Goal: Task Accomplishment & Management: Complete application form

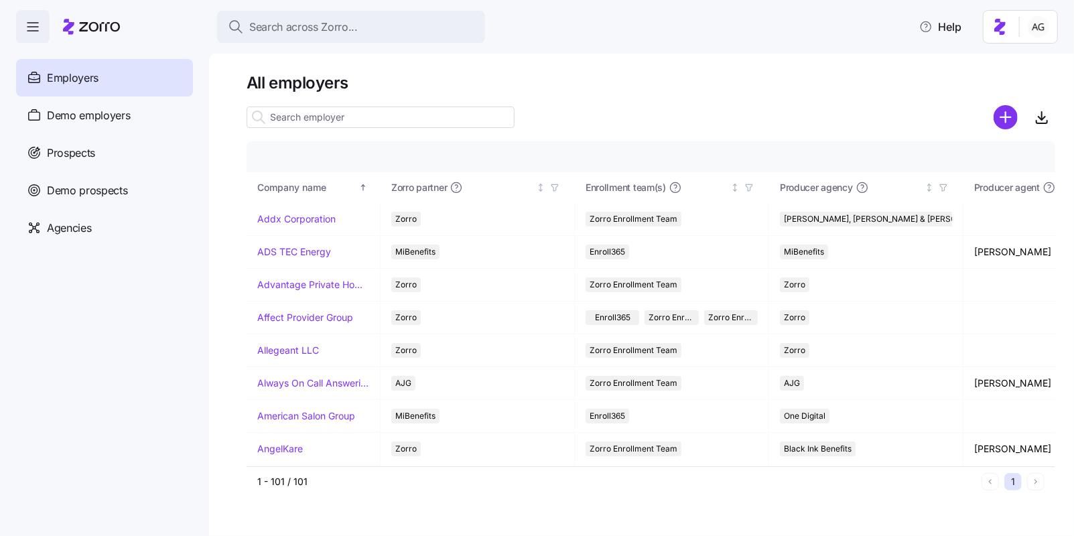
scroll to position [62, 226]
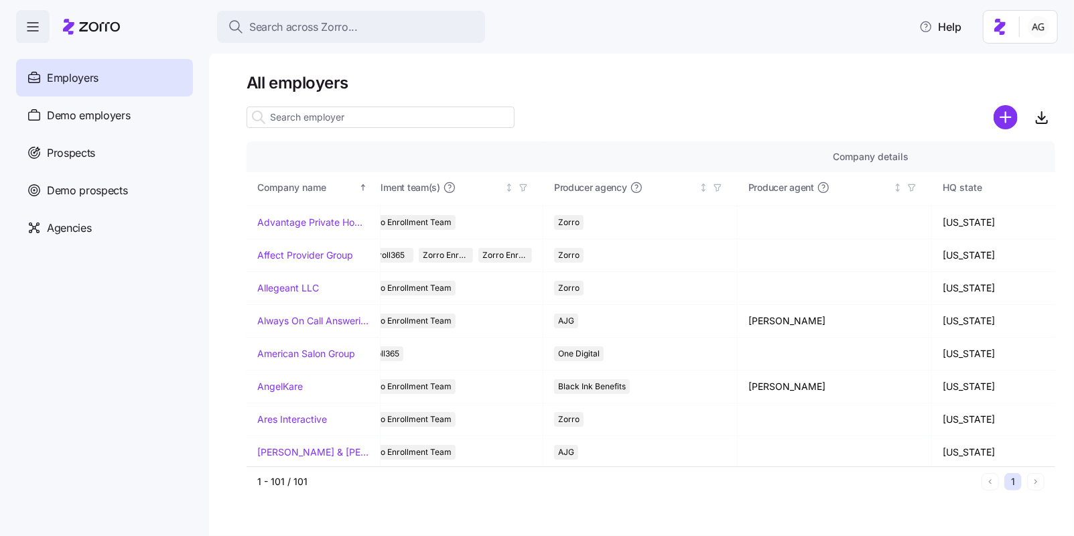
click at [329, 36] on button "Search across Zorro..." at bounding box center [351, 27] width 268 height 32
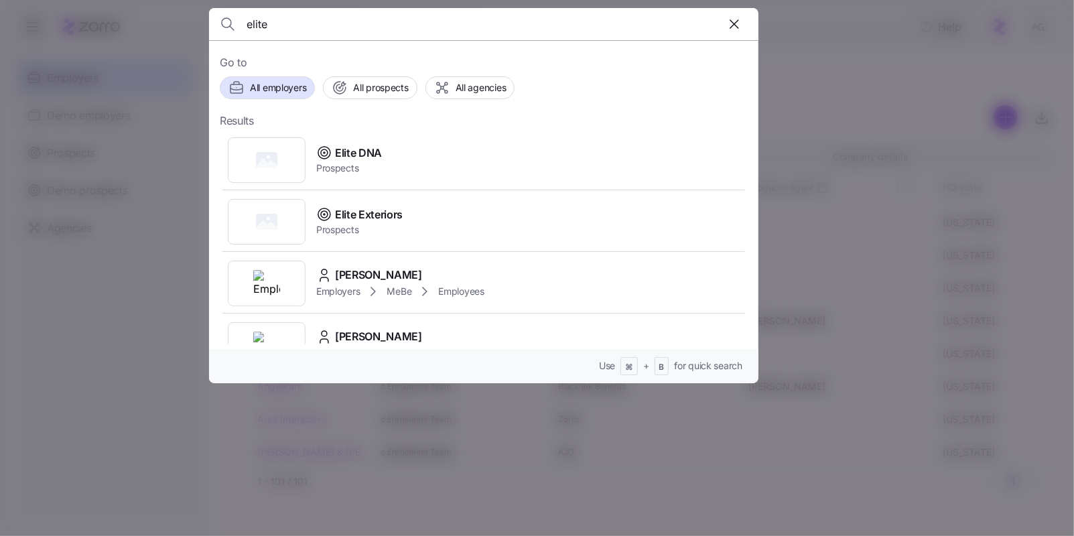
type input "elite"
click at [352, 149] on span "Elite DNA" at bounding box center [358, 153] width 47 height 17
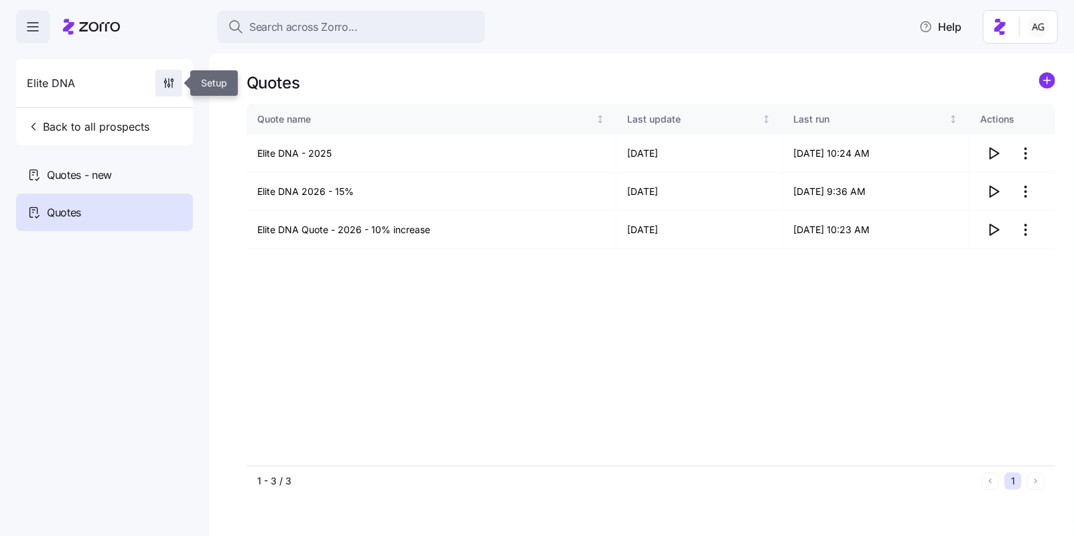
click at [171, 89] on icon "button" at bounding box center [168, 82] width 13 height 13
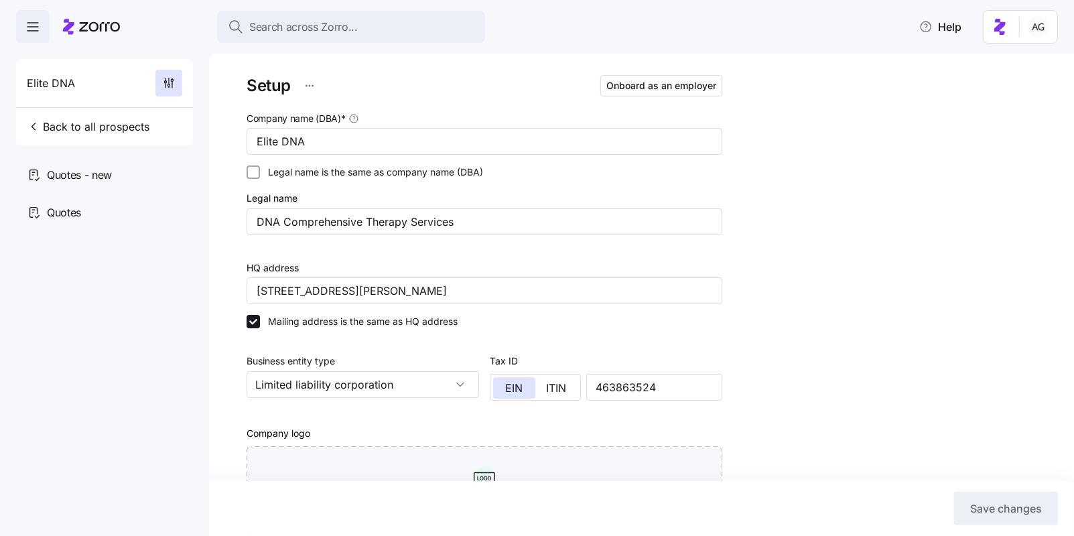
type input "Zorro"
click at [624, 94] on button "Onboard as an employer" at bounding box center [661, 85] width 122 height 21
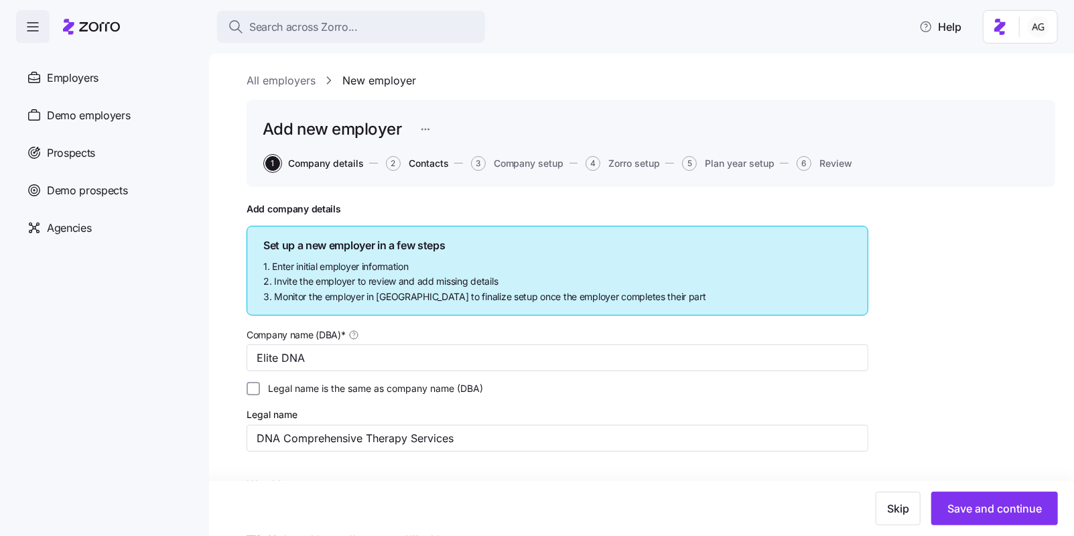
click at [419, 159] on span "Contacts" at bounding box center [429, 163] width 40 height 9
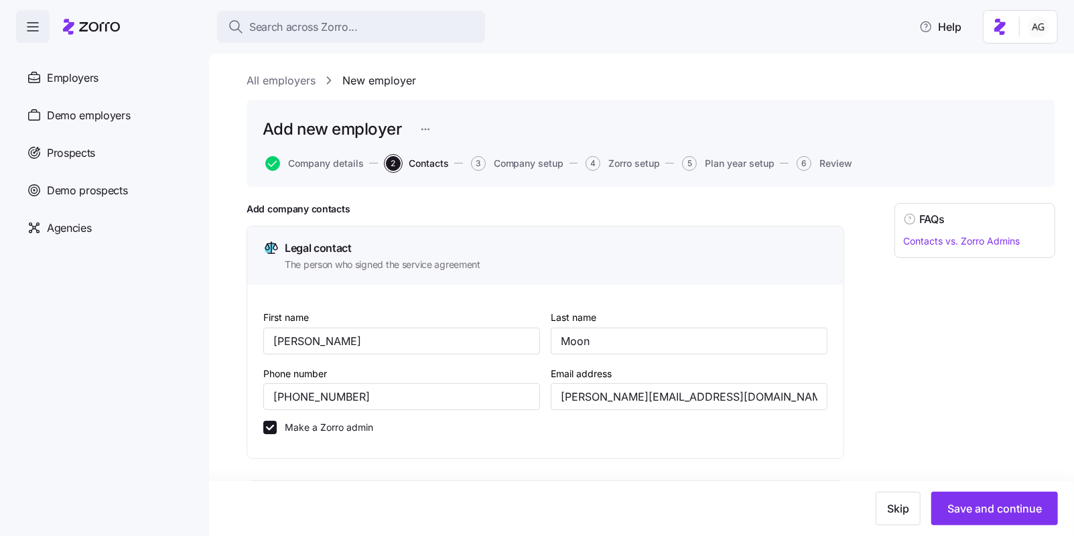
click at [291, 85] on link "All employers" at bounding box center [280, 80] width 69 height 17
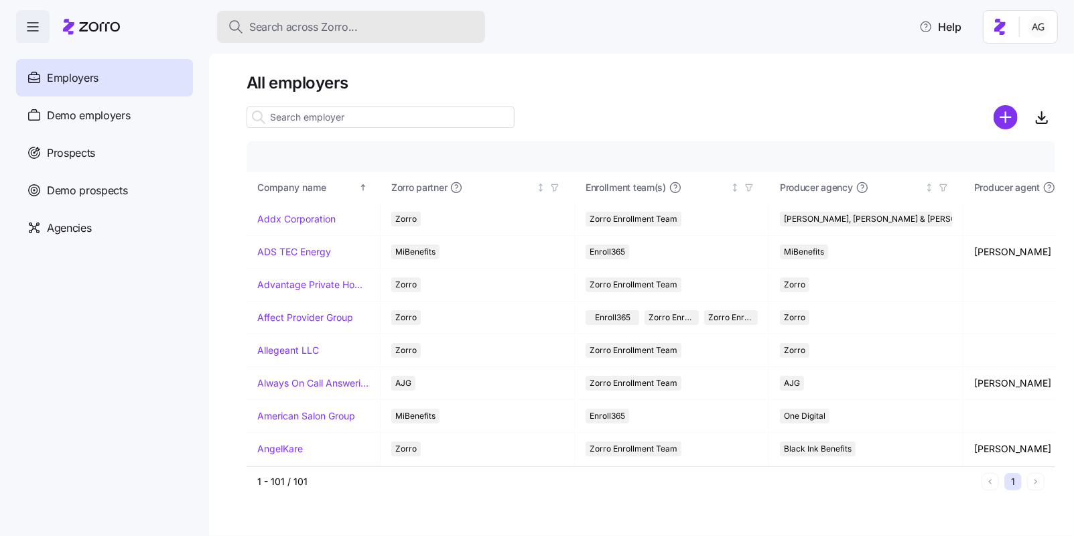
click at [306, 33] on span "Search across Zorro..." at bounding box center [303, 27] width 109 height 17
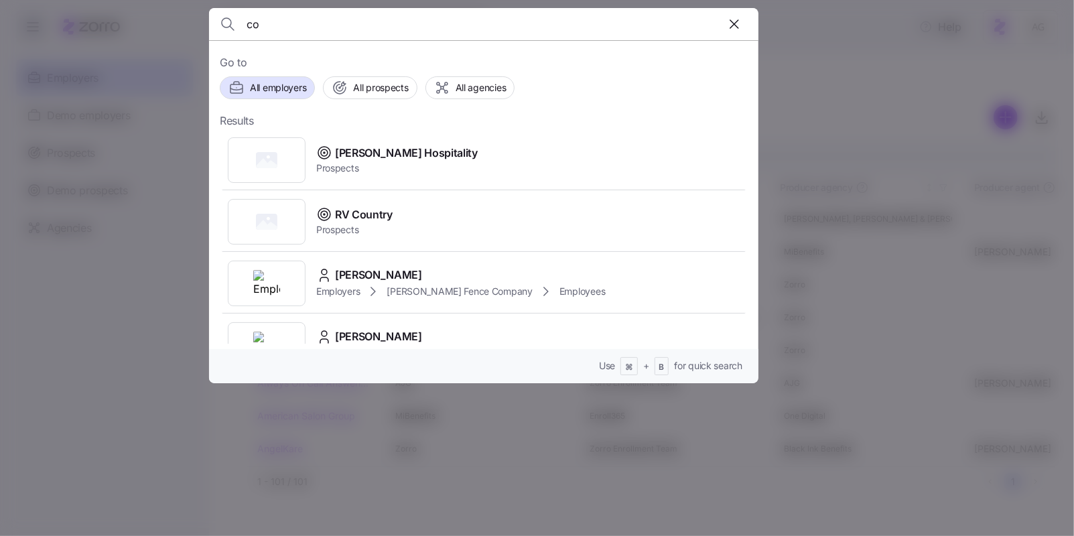
type input "c"
type input "elite"
click at [382, 159] on div "Elite DNA Prospects" at bounding box center [484, 160] width 528 height 62
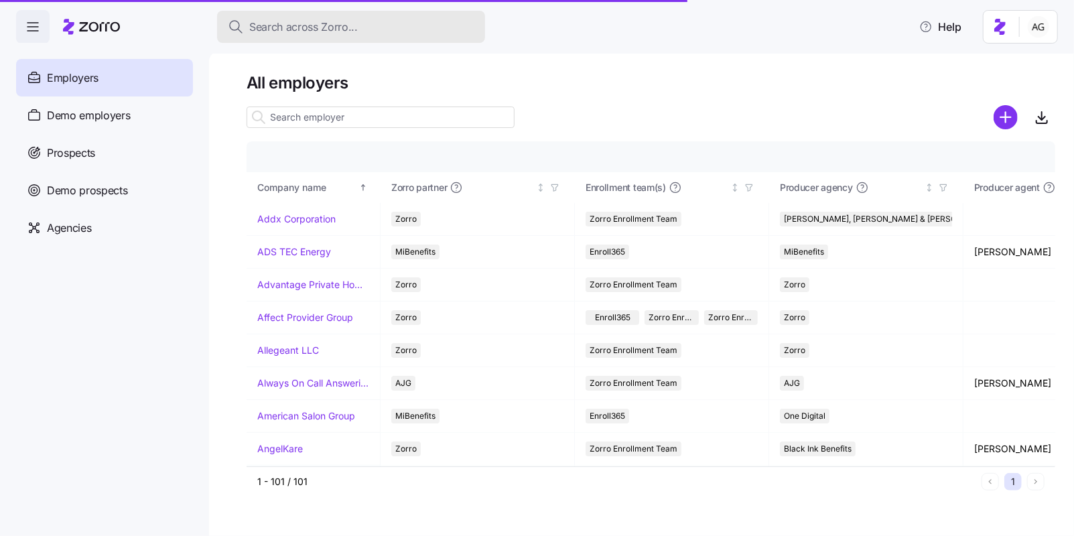
click at [256, 23] on span "Search across Zorro..." at bounding box center [303, 27] width 109 height 17
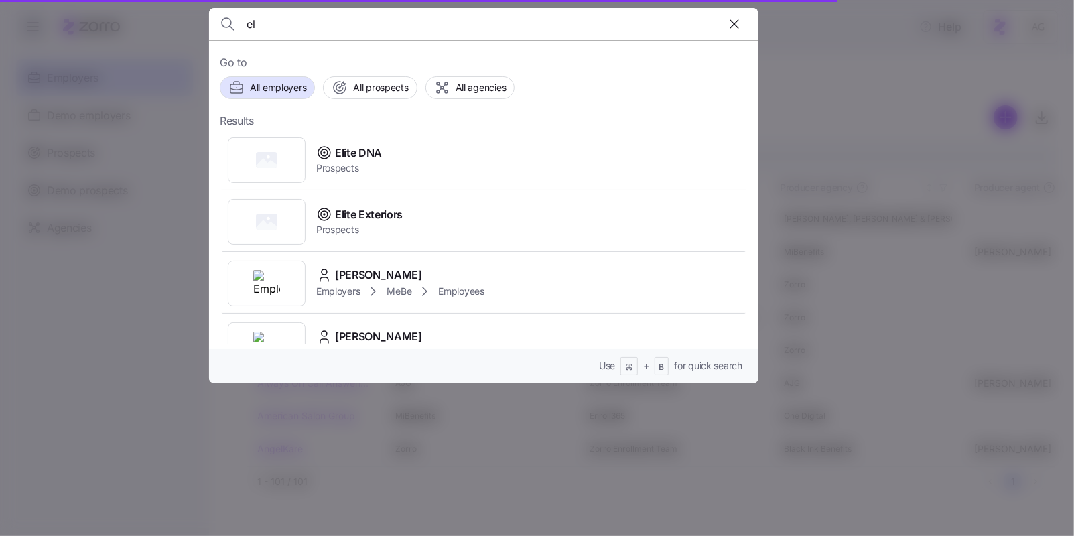
type input "e"
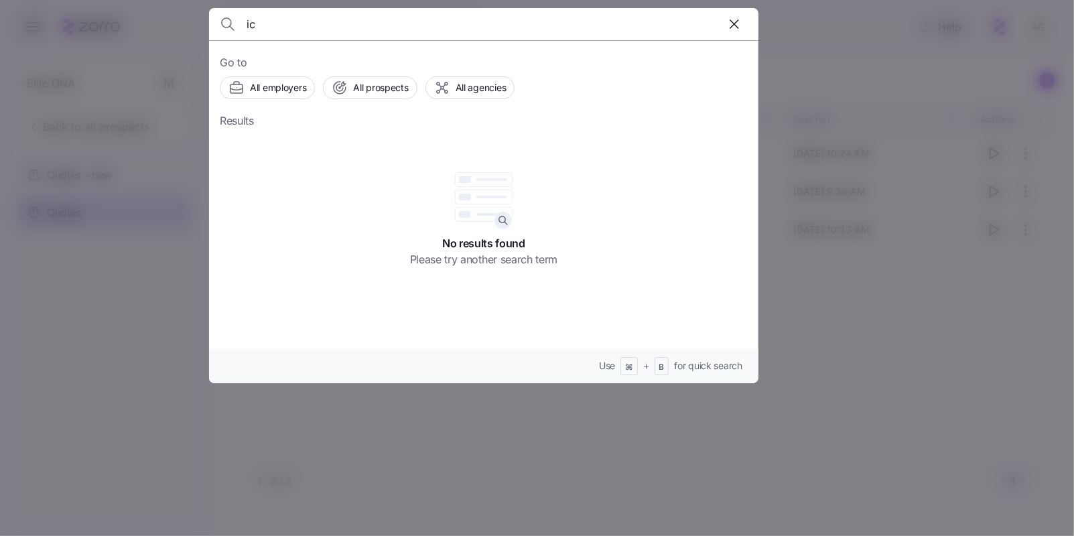
type input "i"
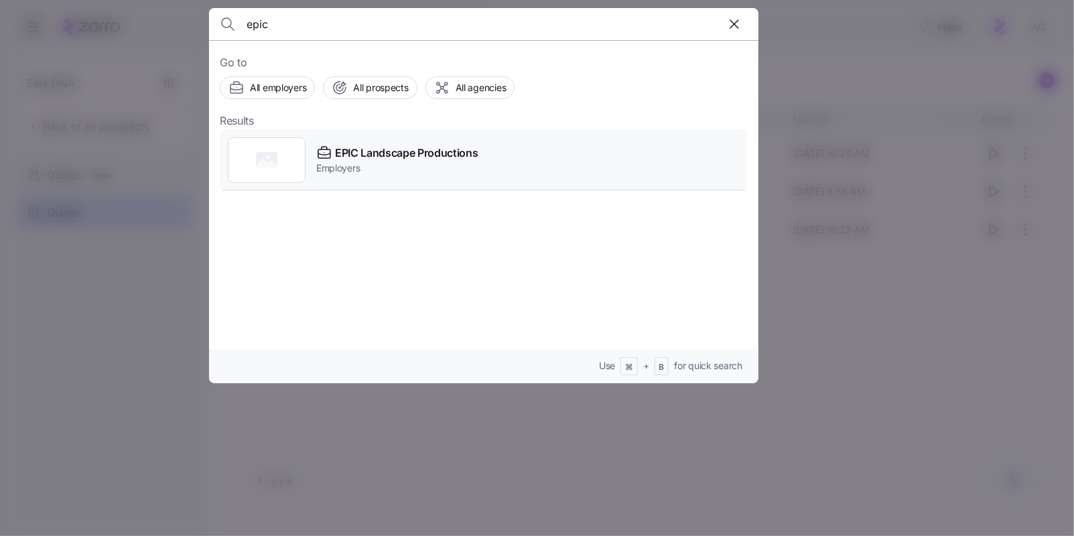
type input "epic"
click at [338, 145] on span "EPIC Landscape Productions" at bounding box center [406, 153] width 143 height 17
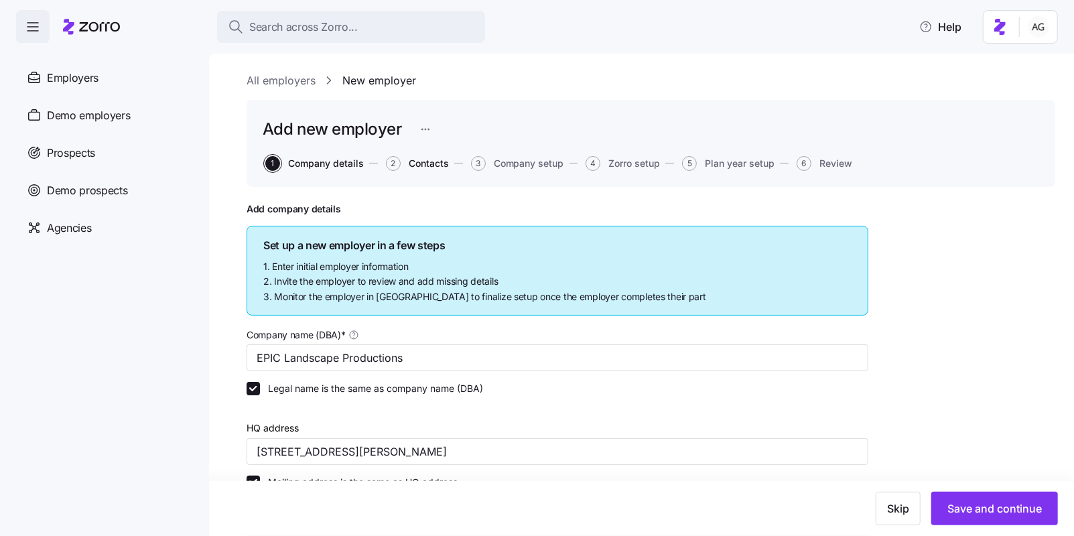
click at [421, 163] on span "Contacts" at bounding box center [429, 163] width 40 height 9
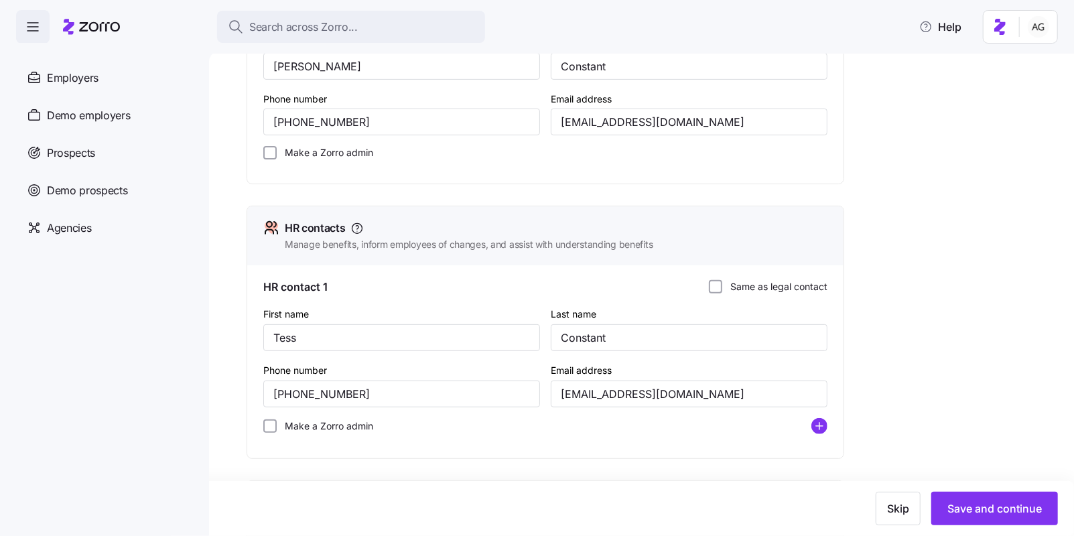
scroll to position [102, 0]
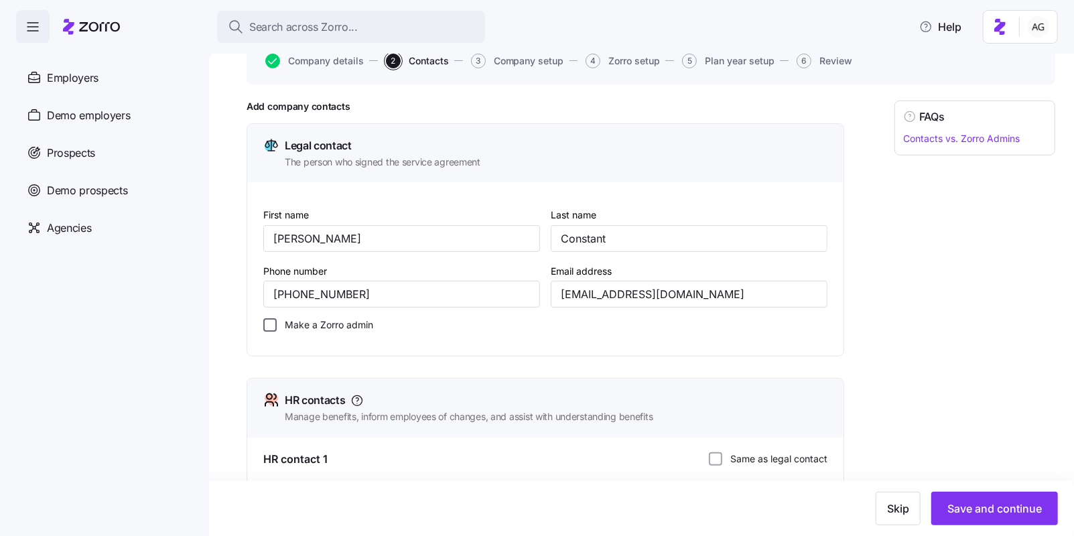
click at [265, 327] on input "Make a Zorro admin" at bounding box center [269, 324] width 13 height 13
checkbox input "true"
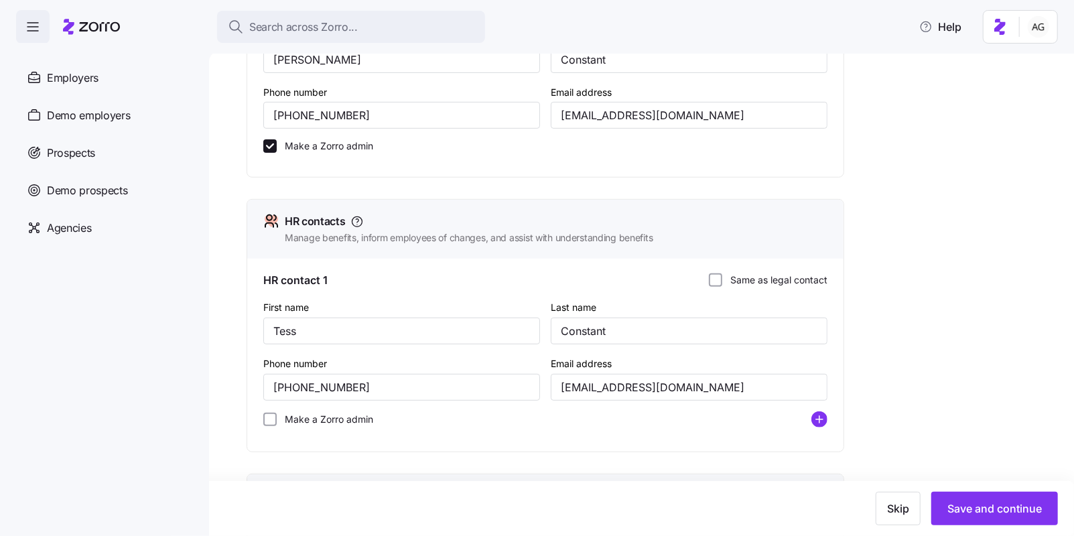
scroll to position [377, 0]
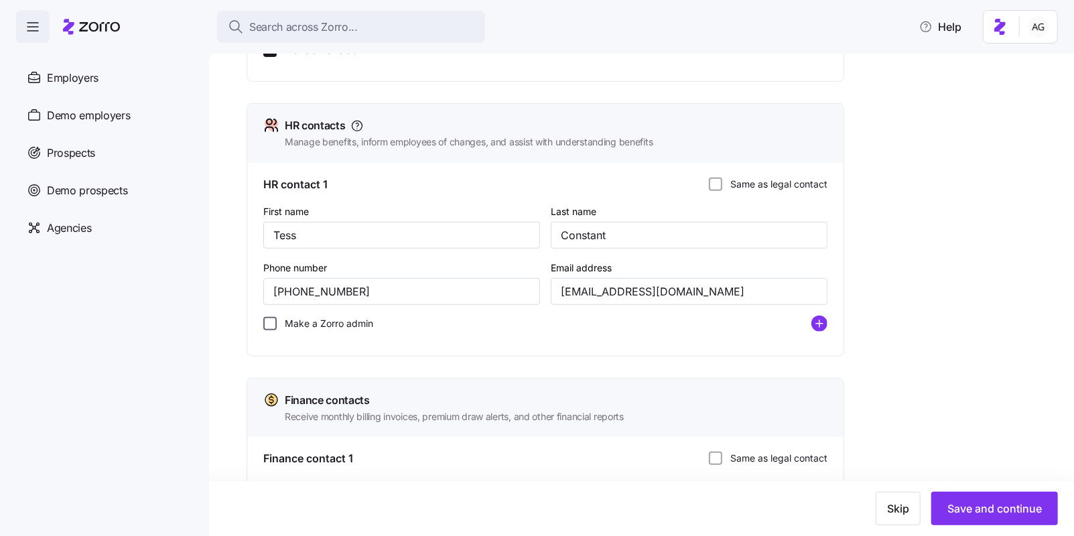
click at [271, 328] on input "Make a Zorro admin" at bounding box center [269, 323] width 13 height 13
checkbox input "true"
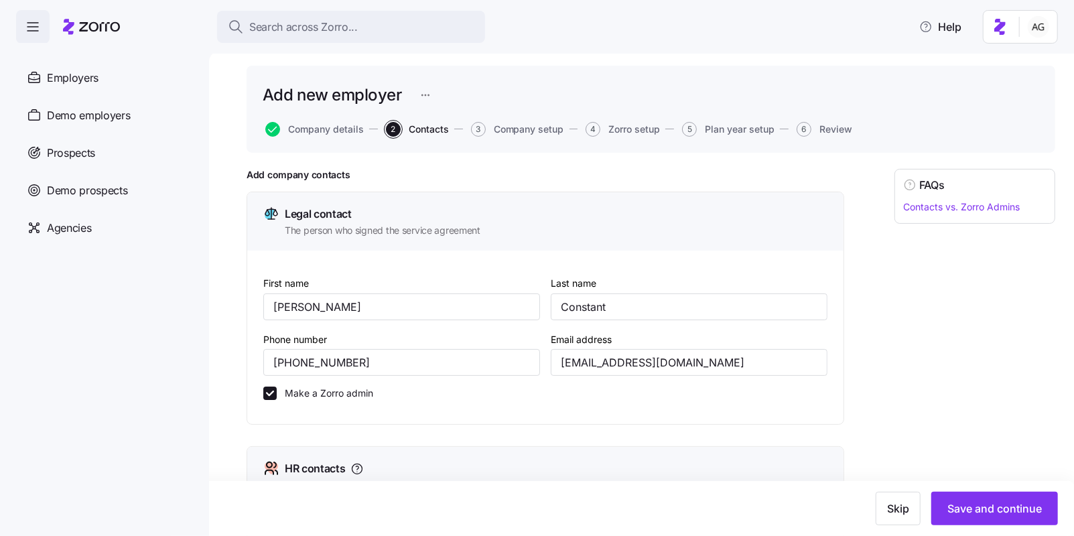
scroll to position [0, 0]
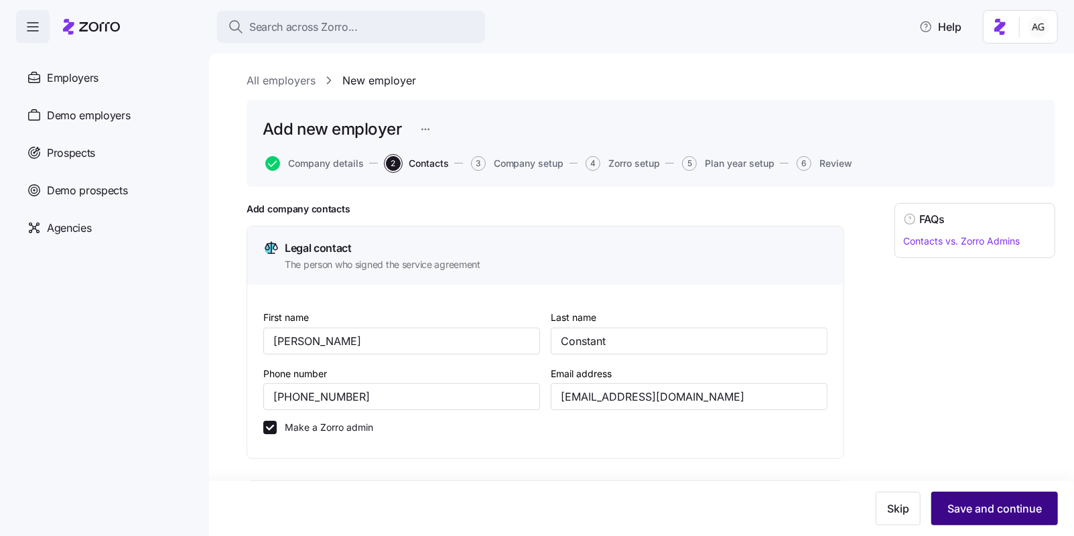
click at [981, 508] on span "Save and continue" at bounding box center [994, 508] width 94 height 16
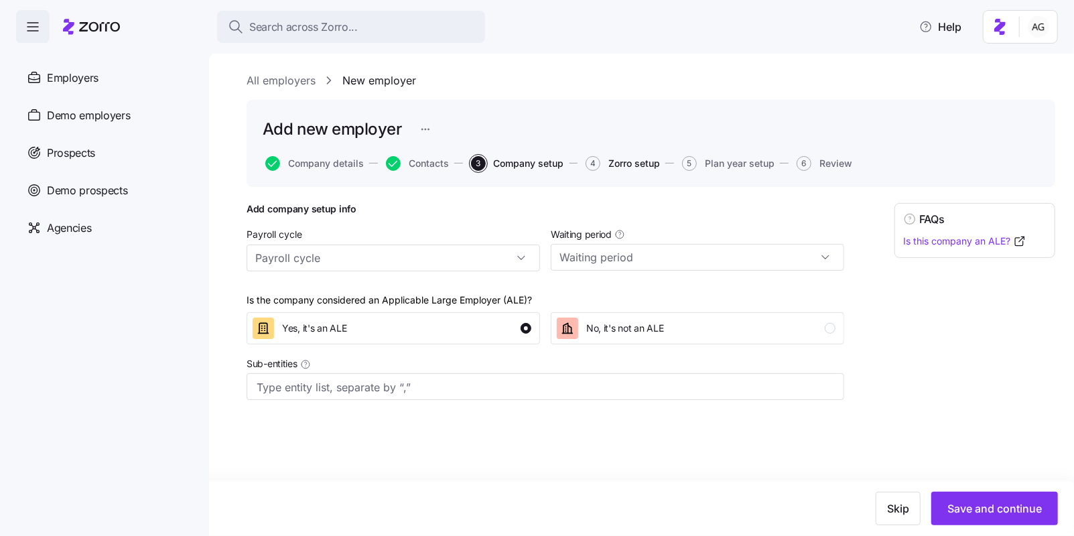
click at [638, 159] on span "Zorro setup" at bounding box center [634, 163] width 52 height 9
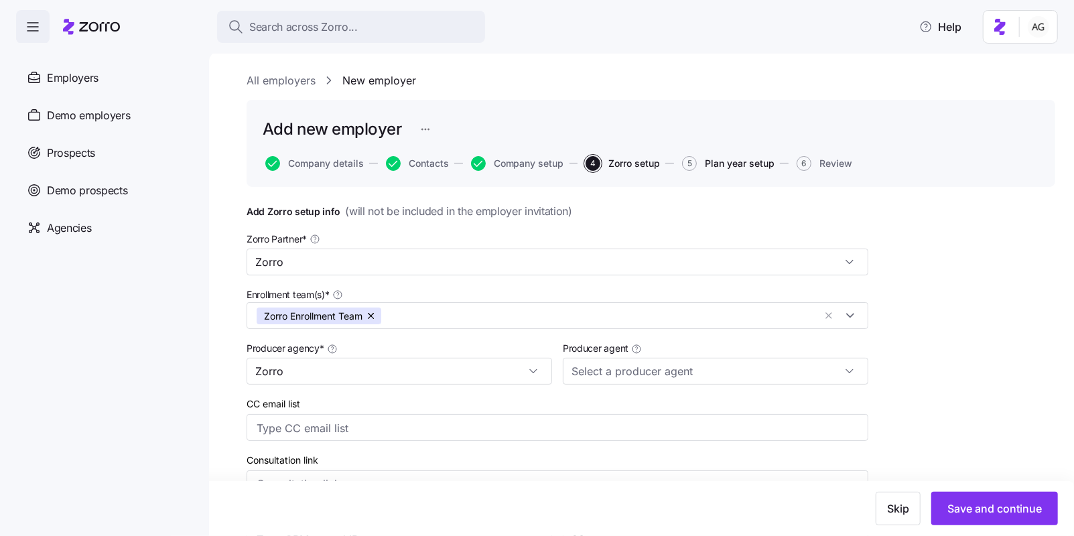
click at [731, 165] on span "Plan year setup" at bounding box center [740, 163] width 70 height 9
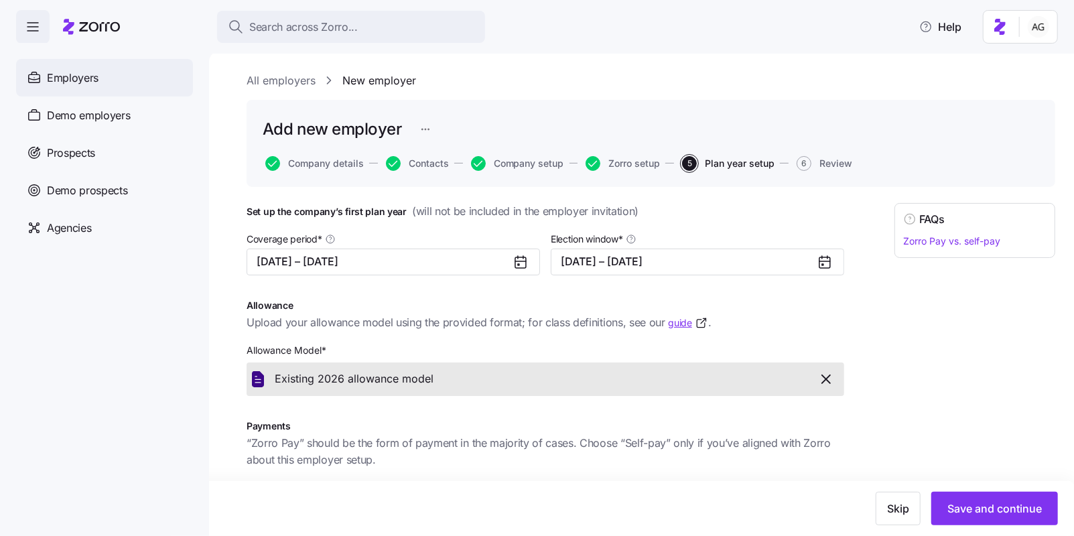
click at [105, 80] on div "Employers" at bounding box center [104, 78] width 177 height 38
